Goal: Navigation & Orientation: Find specific page/section

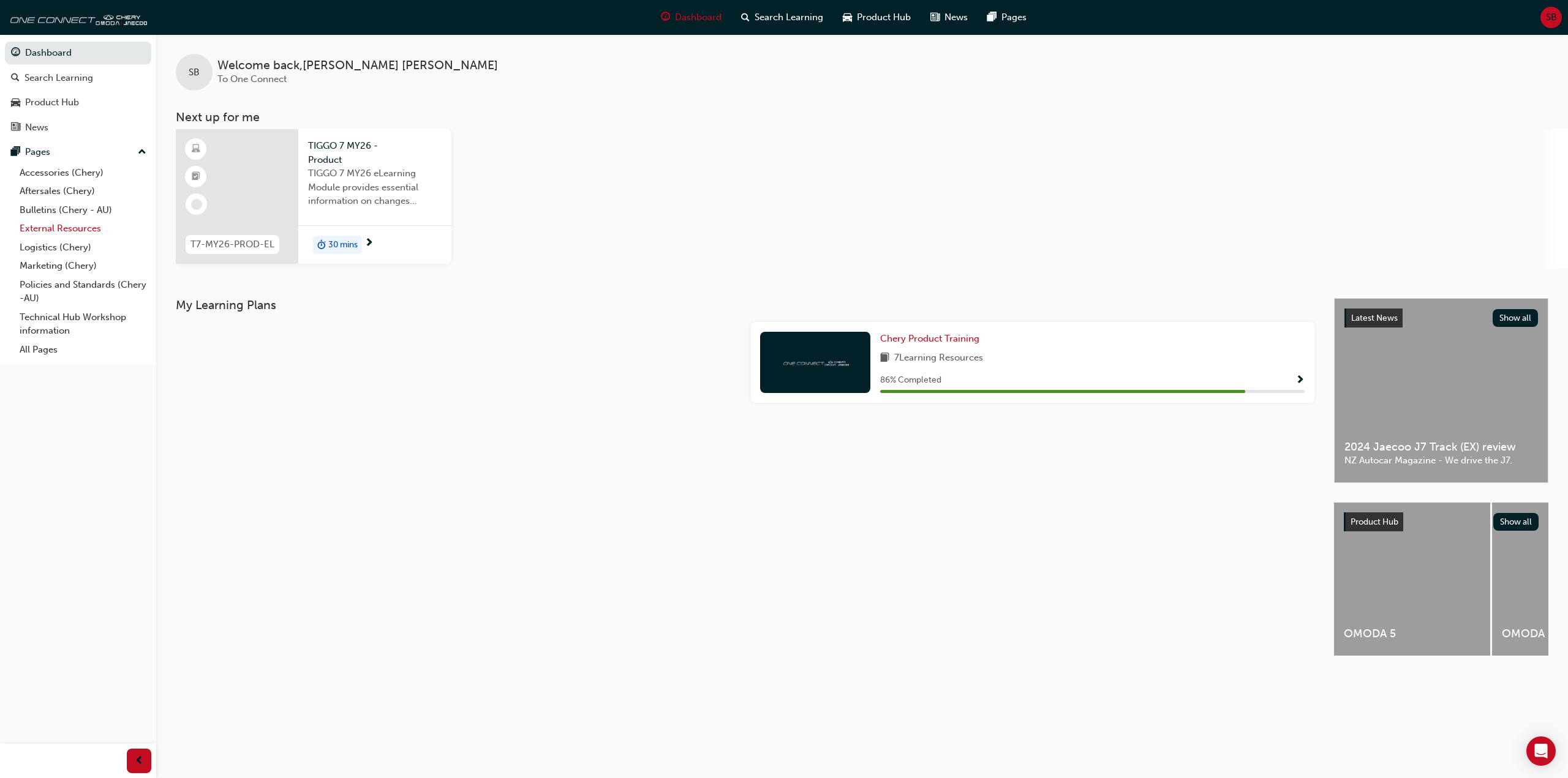
click at [55, 230] on link "External Resources" at bounding box center [83, 228] width 136 height 19
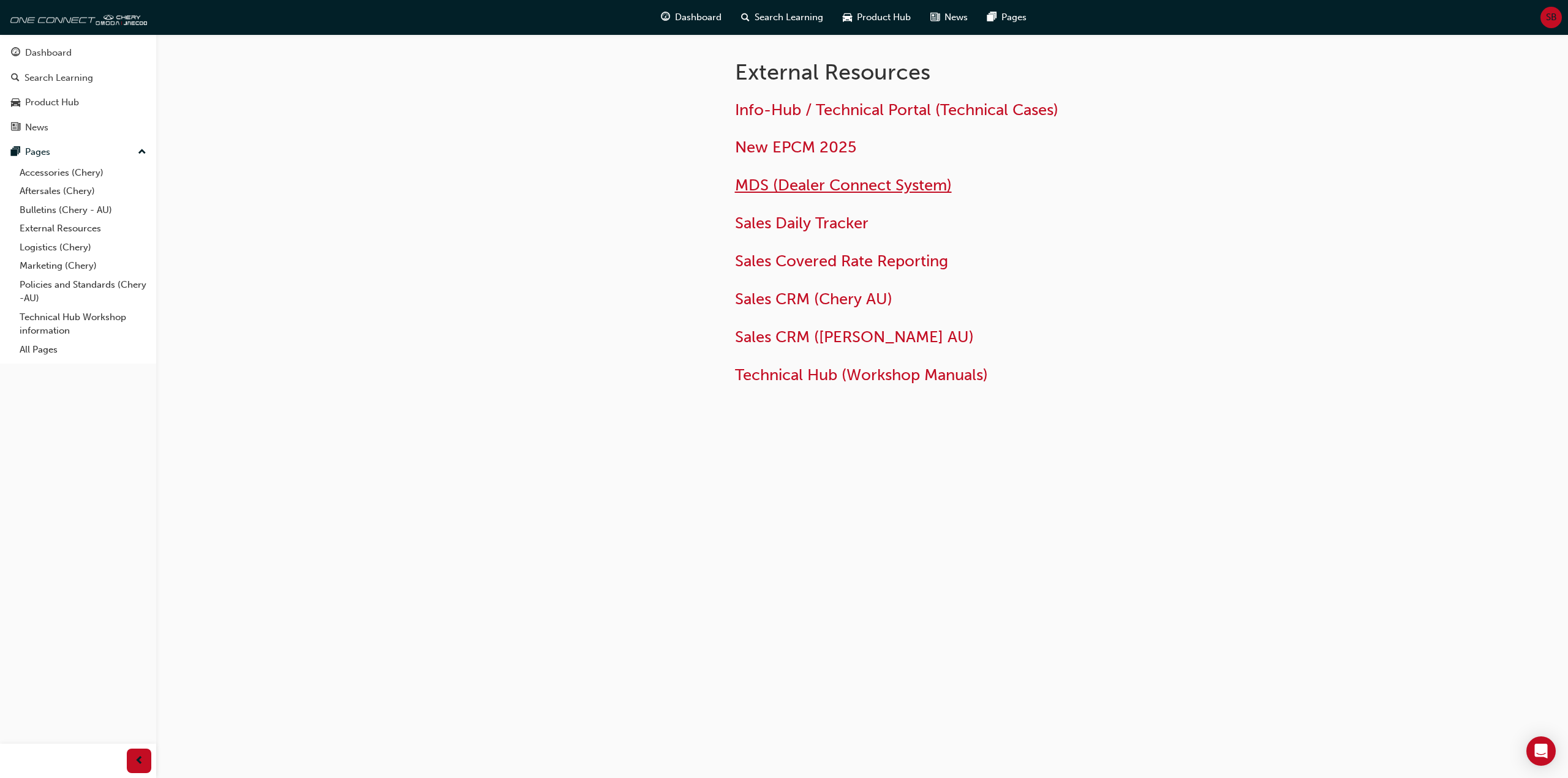
click at [792, 185] on span "MDS (Dealer Connect System)" at bounding box center [844, 185] width 217 height 19
click at [800, 145] on span "New EPCM 2025" at bounding box center [796, 147] width 121 height 19
